Goal: Task Accomplishment & Management: Manage account settings

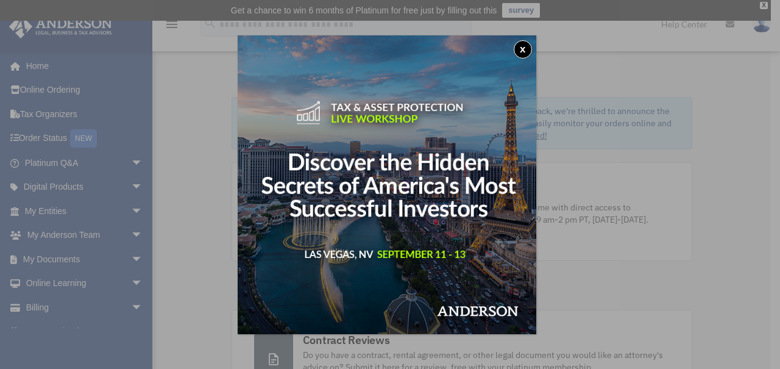
click at [523, 50] on button "x" at bounding box center [522, 49] width 18 height 18
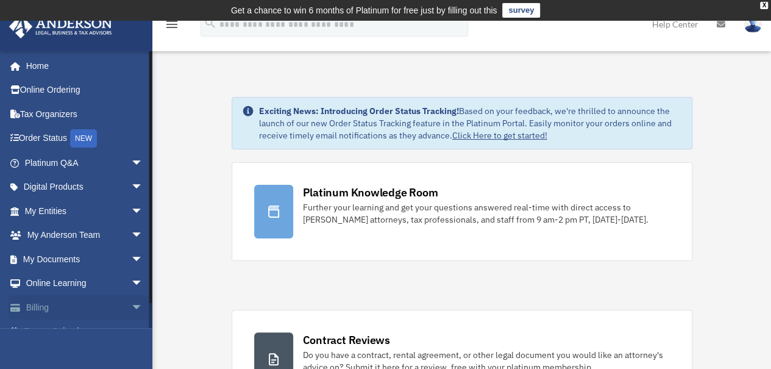
click at [93, 300] on link "Billing arrow_drop_down" at bounding box center [85, 307] width 153 height 24
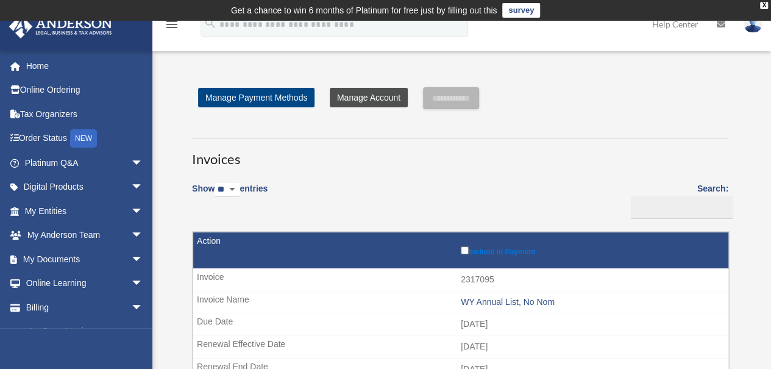
click at [375, 96] on link "Manage Account" at bounding box center [369, 97] width 78 height 19
